Goal: Find specific page/section: Find specific page/section

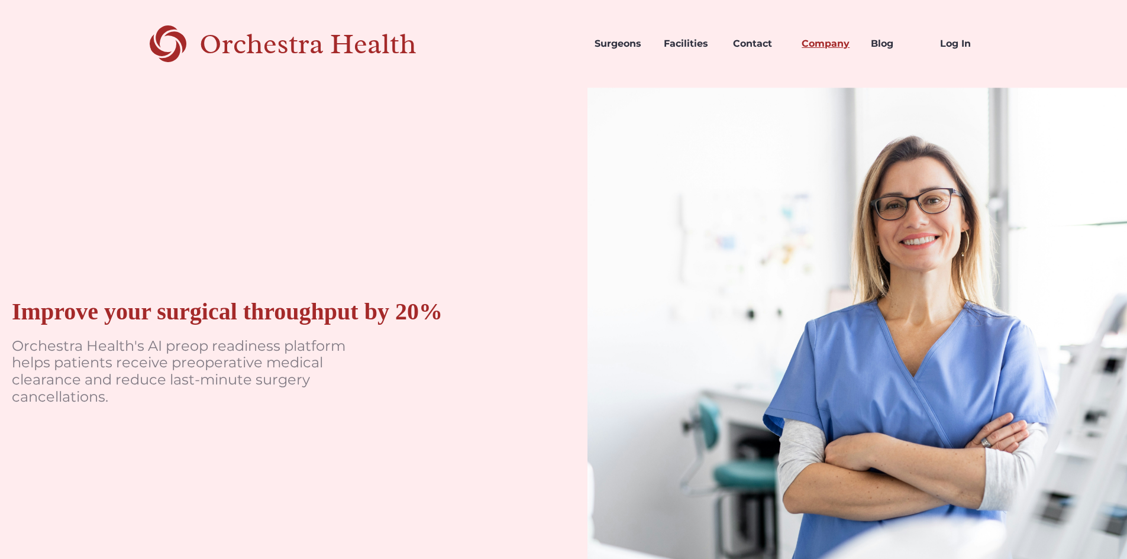
click at [818, 42] on link "Company" at bounding box center [826, 44] width 69 height 40
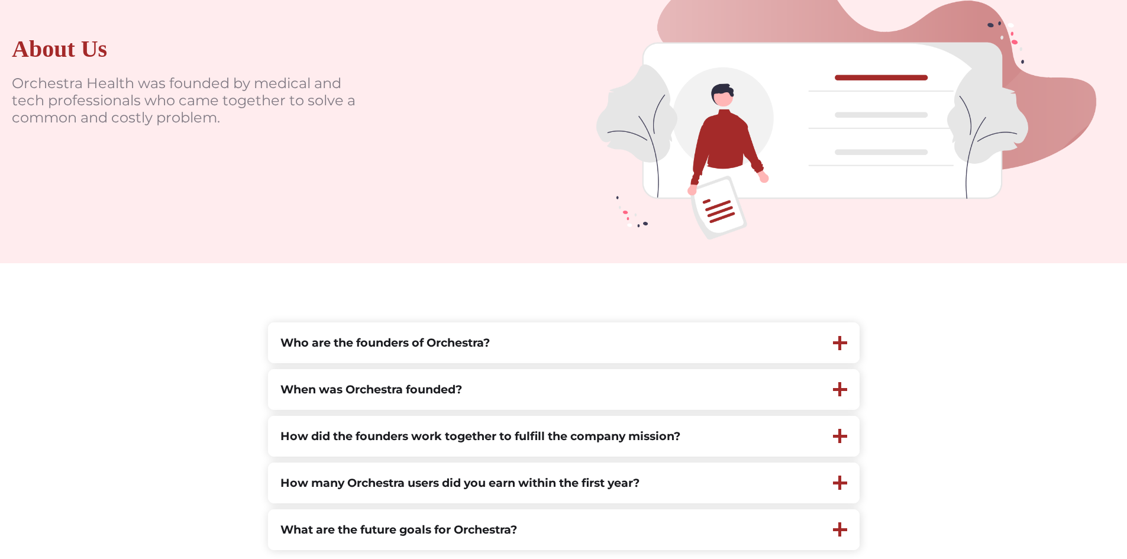
scroll to position [237, 0]
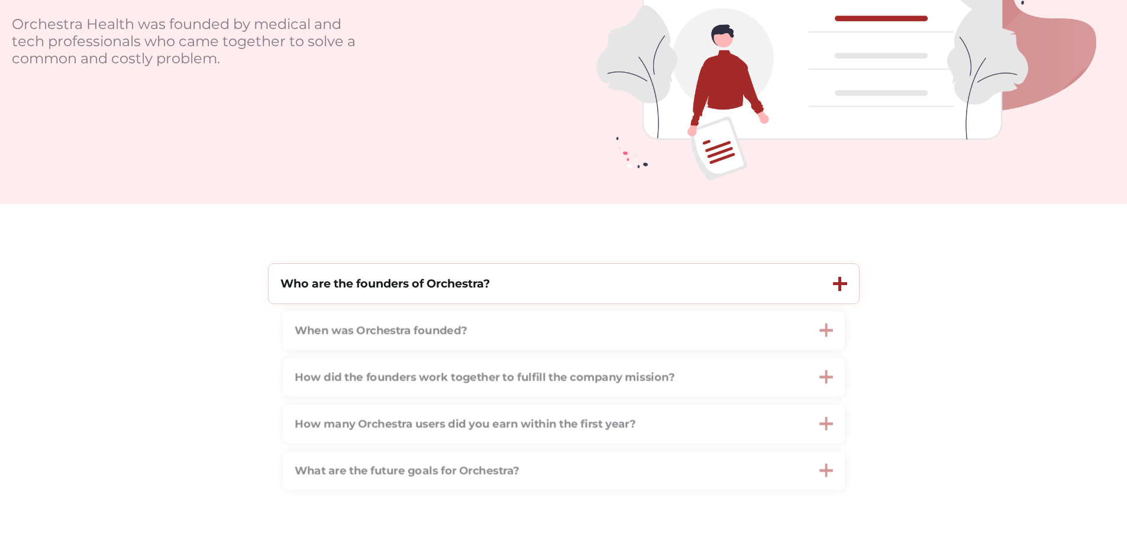
click at [835, 288] on div at bounding box center [840, 284] width 14 height 14
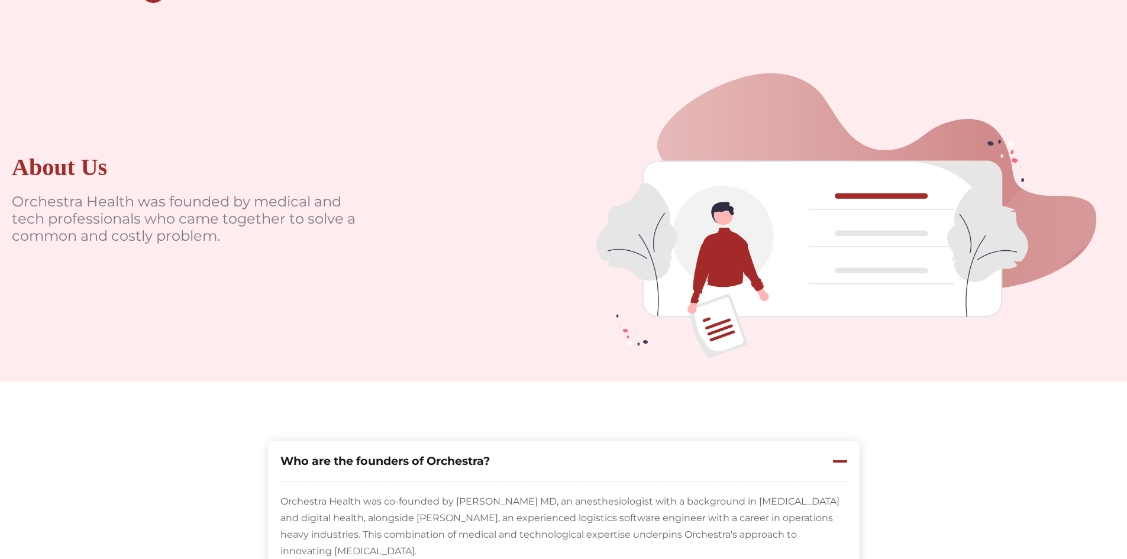
scroll to position [0, 0]
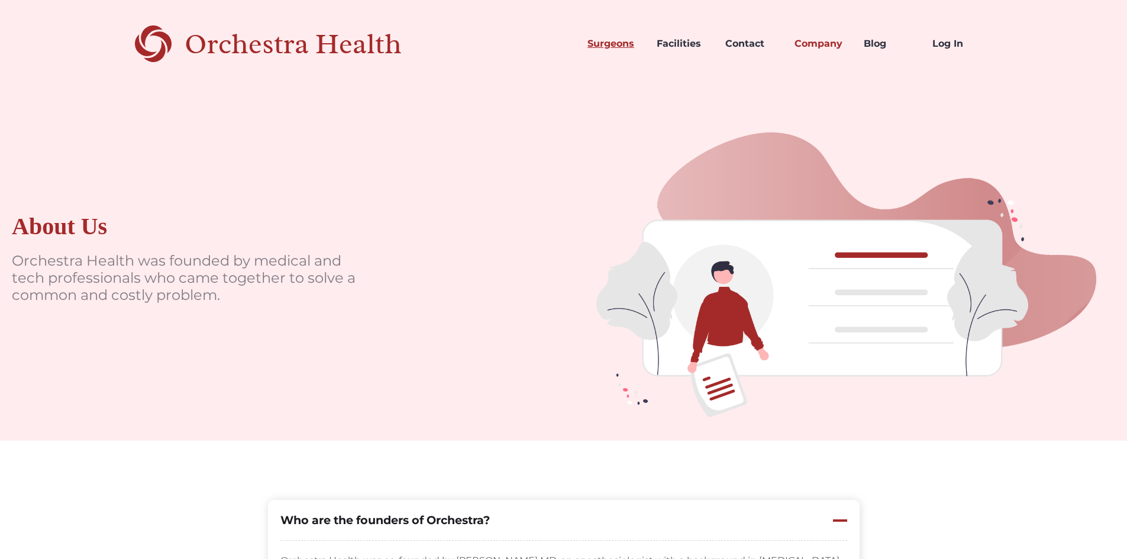
click at [608, 47] on link "Surgeons" at bounding box center [612, 44] width 69 height 40
